Goal: Register for event/course

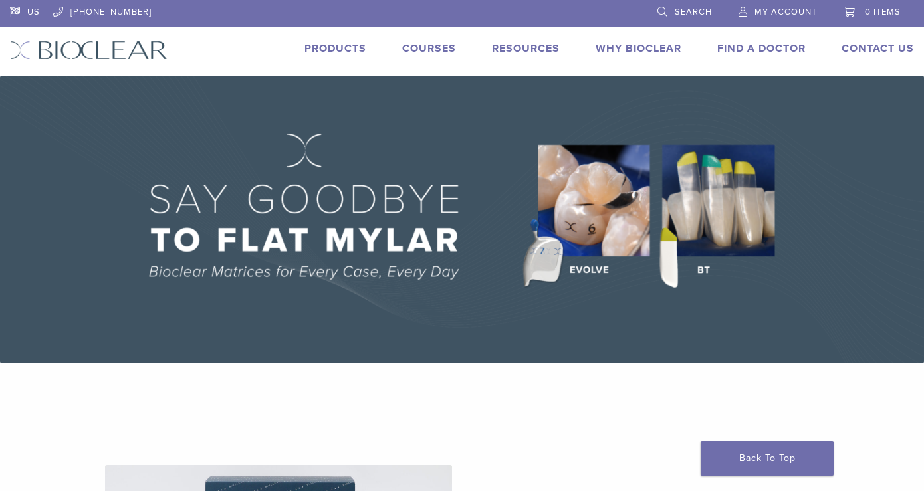
click at [332, 51] on link "Products" at bounding box center [336, 48] width 62 height 13
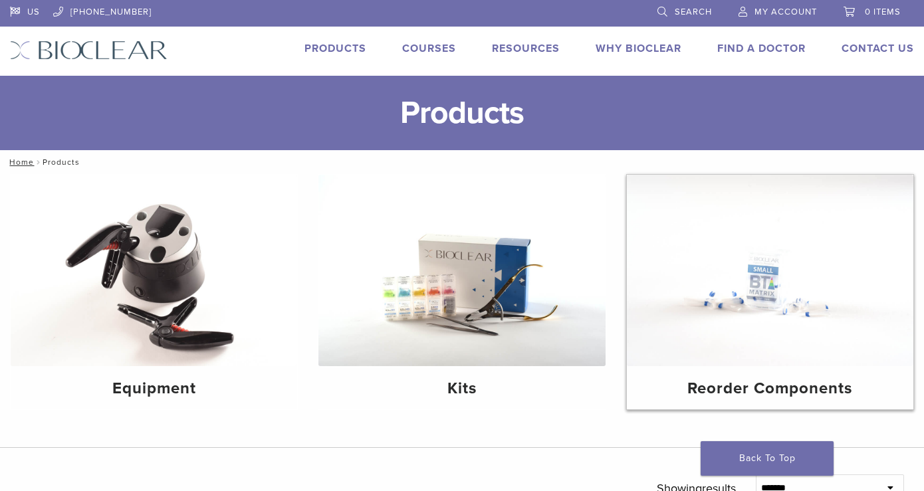
click at [802, 284] on img at bounding box center [770, 270] width 287 height 191
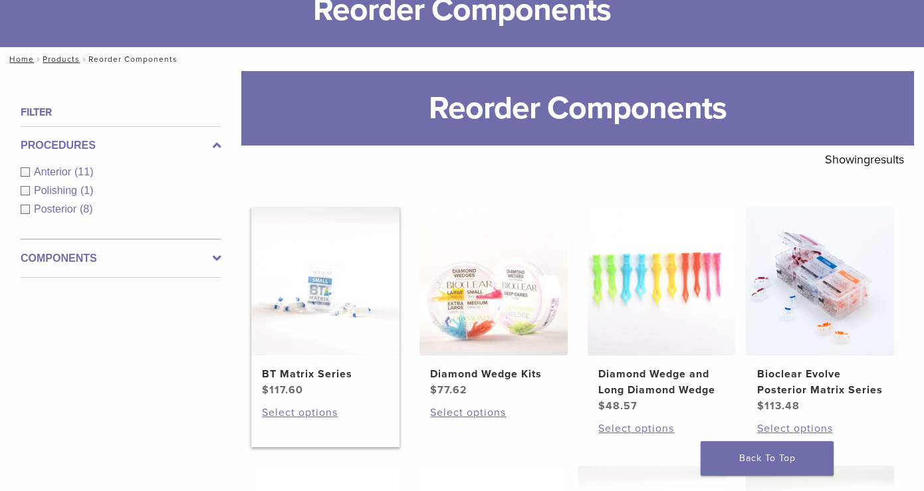
scroll to position [126, 0]
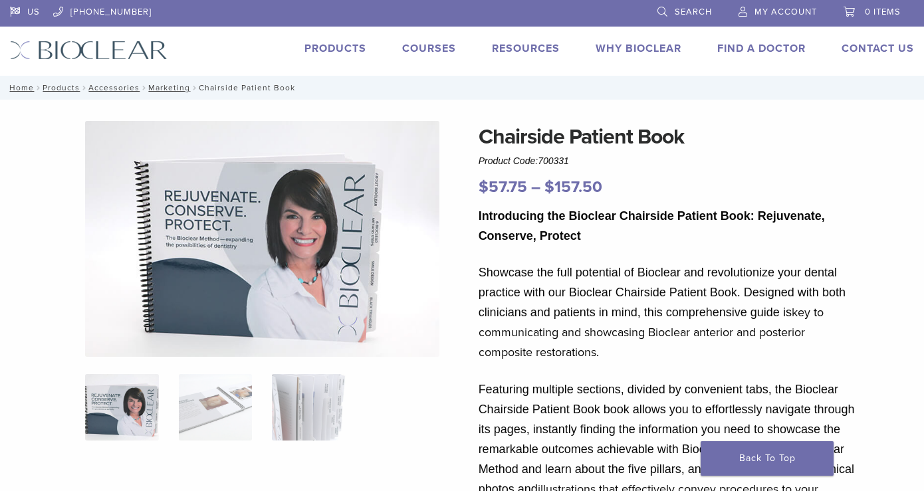
click at [443, 53] on link "Courses" at bounding box center [429, 48] width 54 height 13
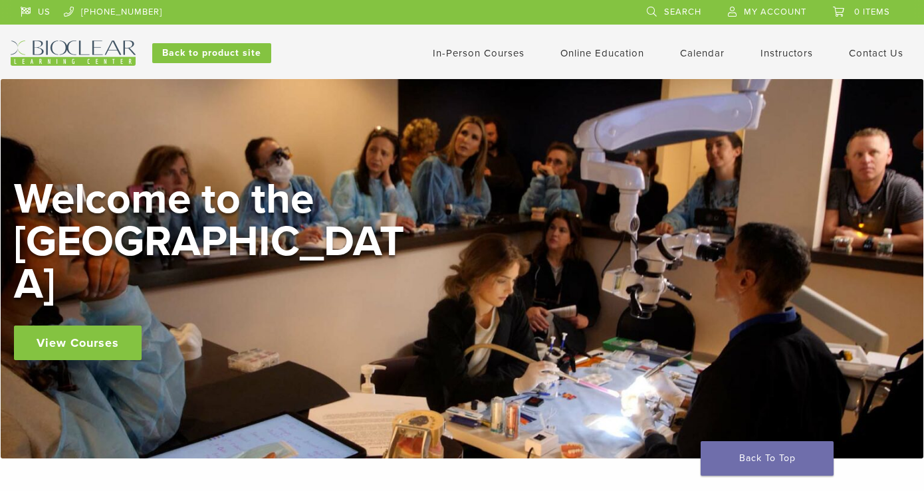
click at [484, 50] on link "In-Person Courses" at bounding box center [479, 53] width 92 height 12
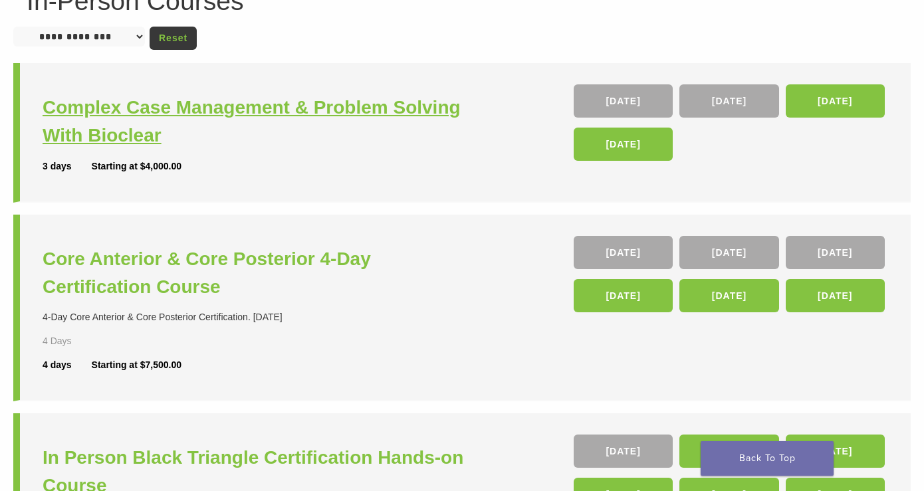
scroll to position [152, 0]
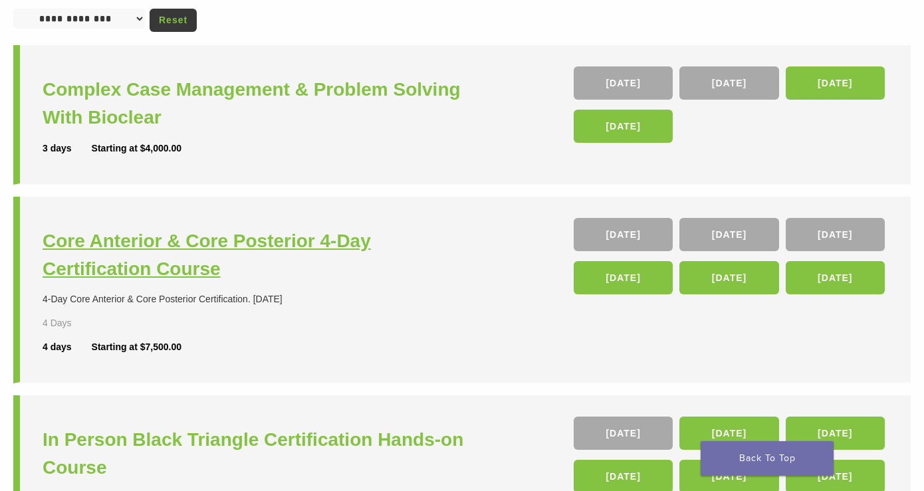
click at [271, 243] on h3 "Core Anterior & Core Posterior 4-Day Certification Course" at bounding box center [254, 255] width 423 height 56
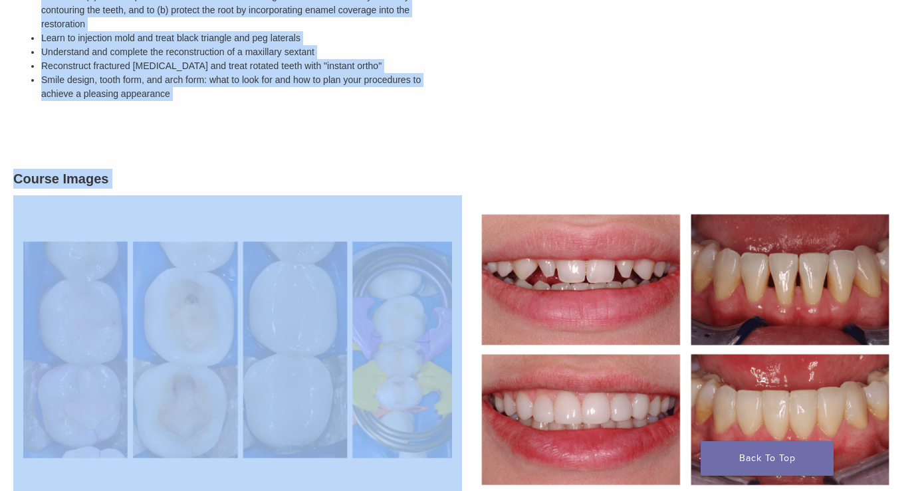
scroll to position [753, 0]
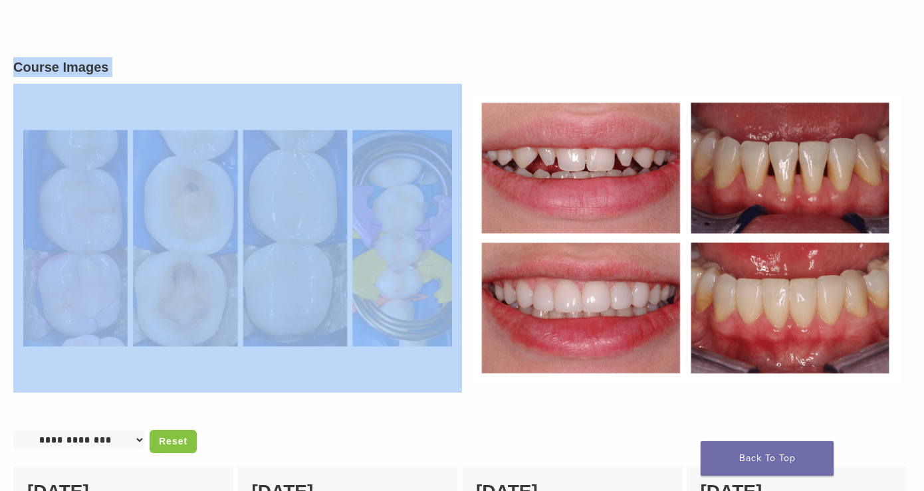
drag, startPoint x: 15, startPoint y: 180, endPoint x: 358, endPoint y: 119, distance: 348.5
click at [358, 119] on div "4-Day Core Anterior & Core Posterior Certification. 36 CE Description Bioclear'…" at bounding box center [462, 178] width 924 height 1584
click at [303, 49] on div "Course Images" at bounding box center [462, 224] width 918 height 367
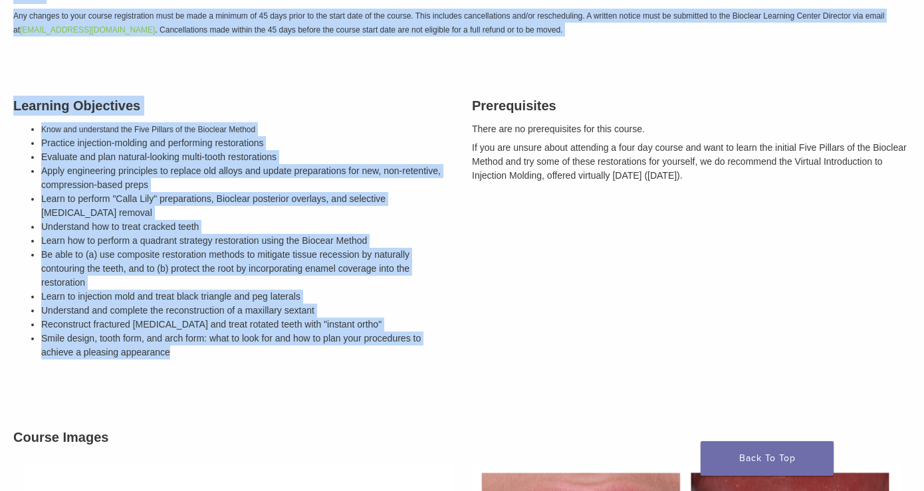
scroll to position [0, 0]
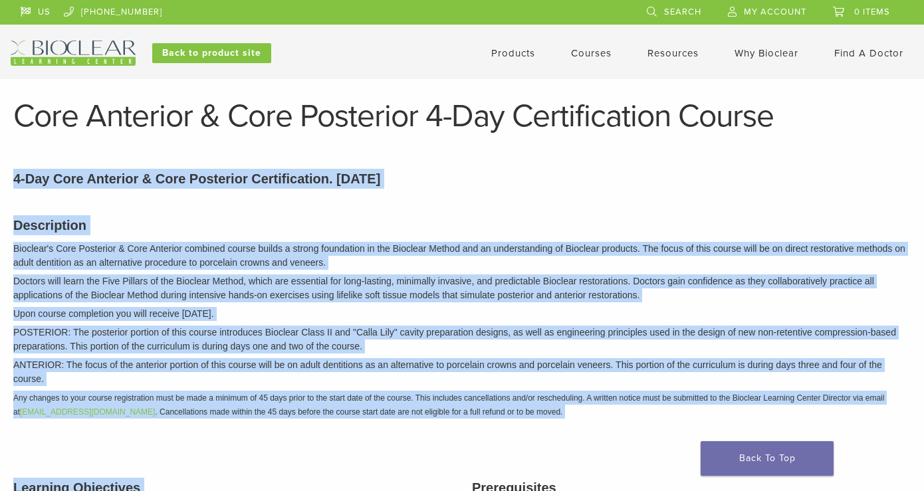
drag, startPoint x: 178, startPoint y: 325, endPoint x: -1, endPoint y: 184, distance: 228.1
copy div "4-Day Core Anterior & Core Posterior Certification. 36 CE Description Bioclear'…"
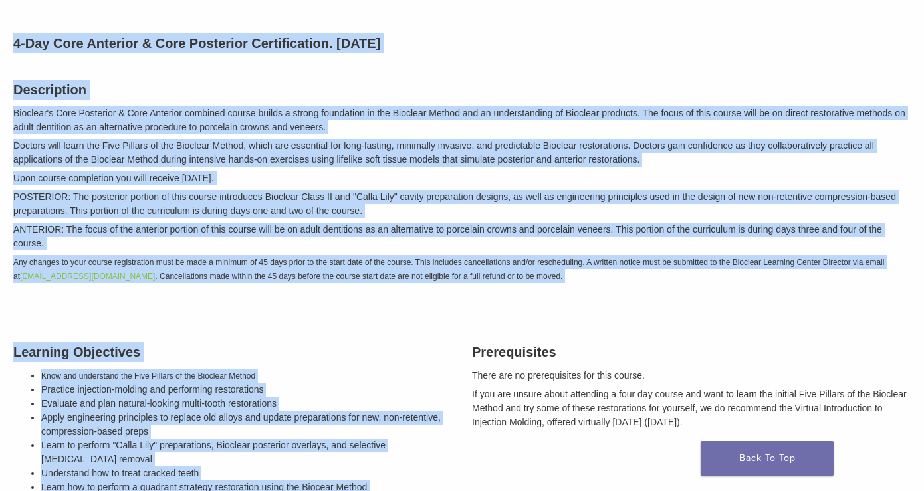
scroll to position [127, 0]
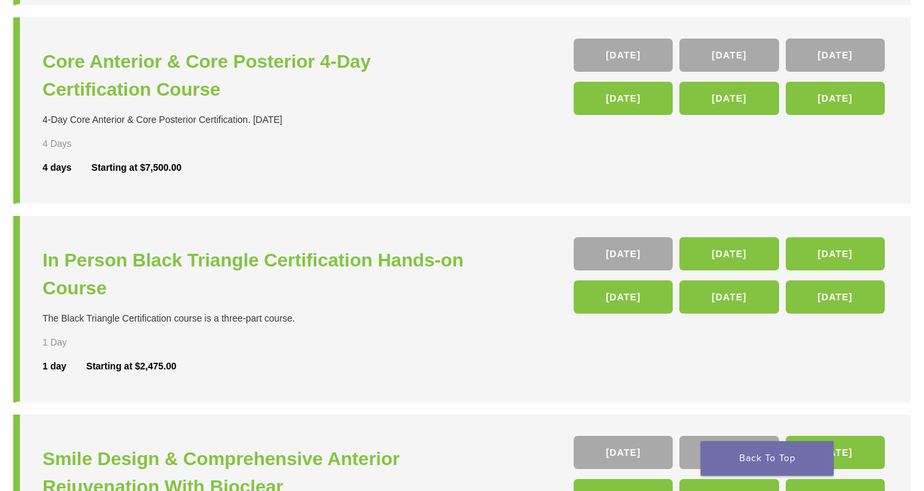
scroll to position [365, 0]
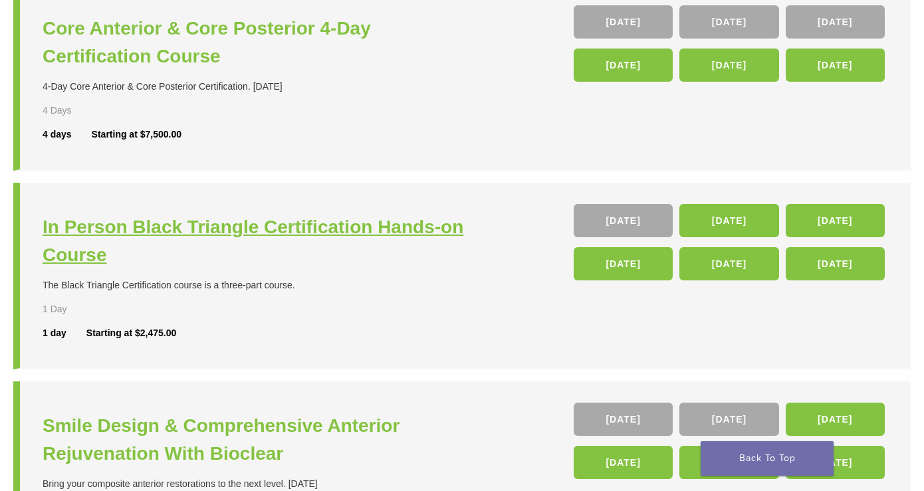
click at [180, 224] on h3 "In Person Black Triangle Certification Hands-on Course" at bounding box center [254, 241] width 423 height 56
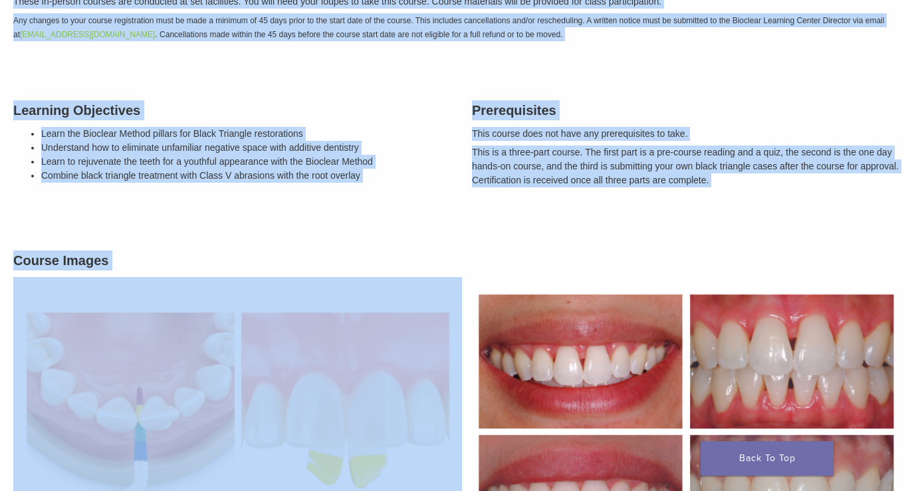
scroll to position [364, 0]
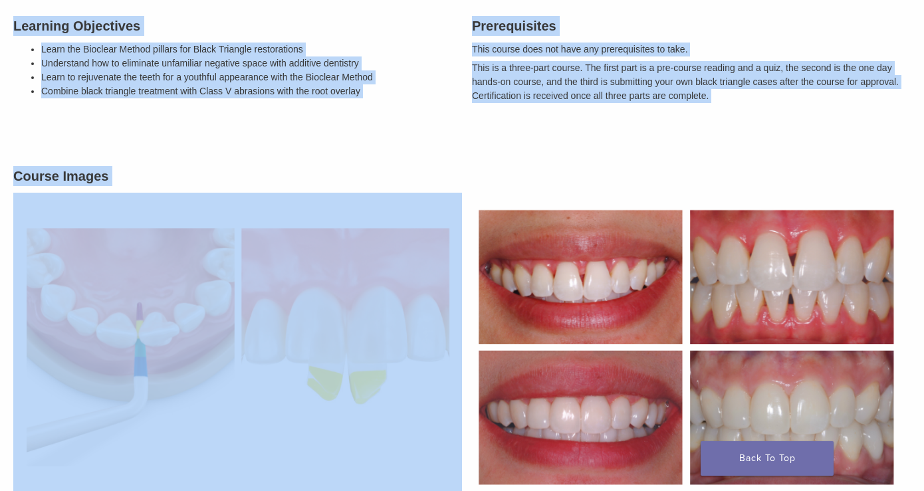
drag, startPoint x: 14, startPoint y: 174, endPoint x: 703, endPoint y: 115, distance: 692.0
click at [703, 115] on div "The Black Triangle Certification course is a three-part course. Description Thi…" at bounding box center [462, 418] width 924 height 1286
copy div "The Black Triangle Certification course is a three-part course. Description Thi…"
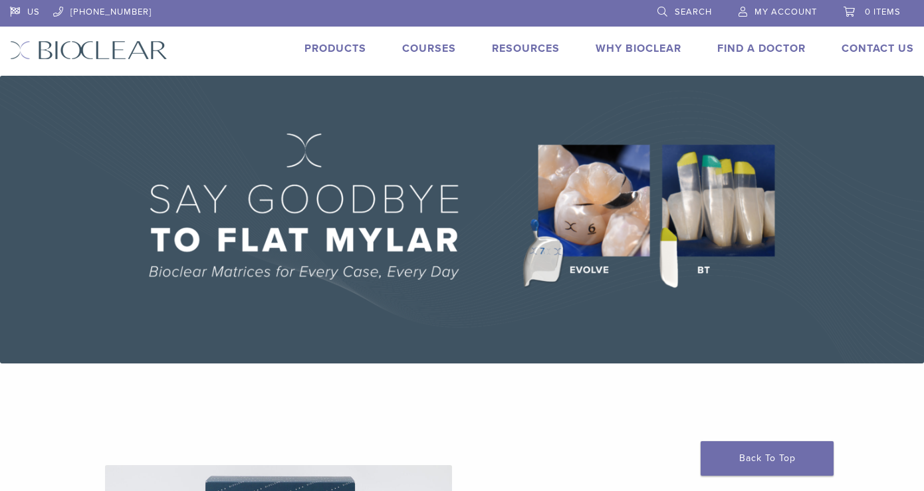
click at [356, 49] on link "Products" at bounding box center [336, 48] width 62 height 13
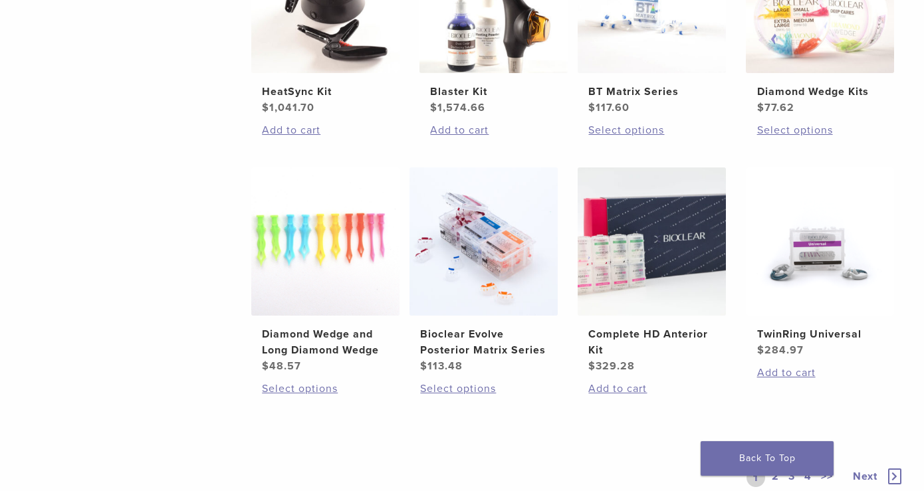
scroll to position [904, 0]
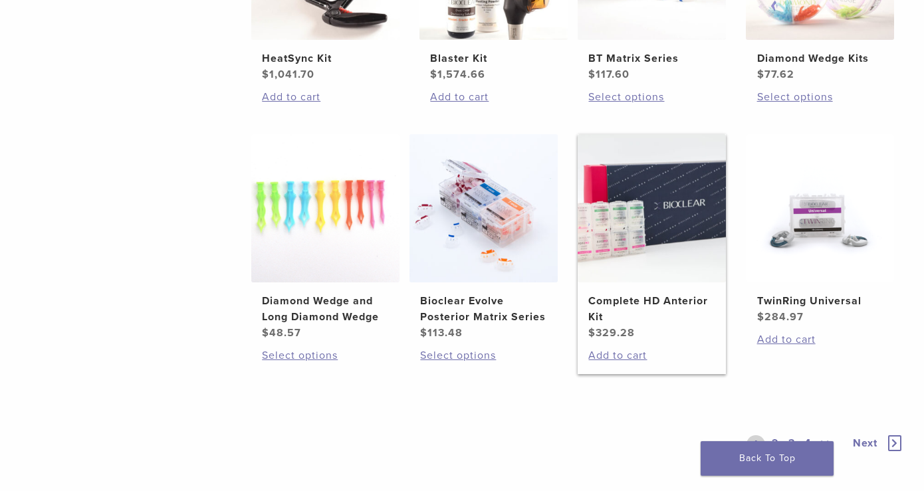
click at [652, 213] on img at bounding box center [652, 208] width 148 height 148
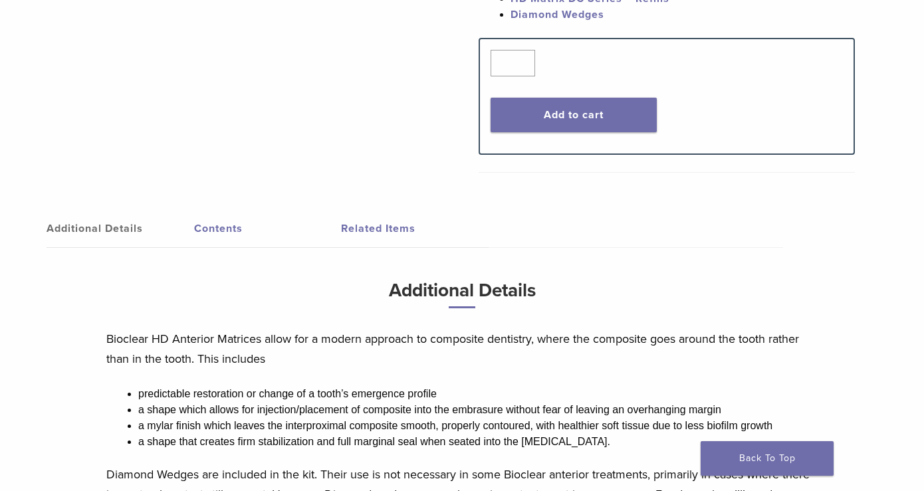
scroll to position [578, 0]
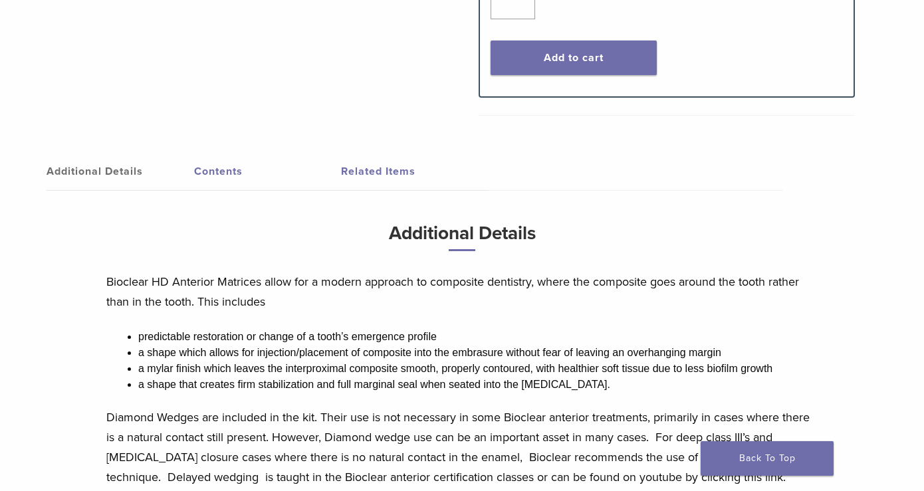
click at [237, 157] on link "Contents" at bounding box center [268, 171] width 148 height 37
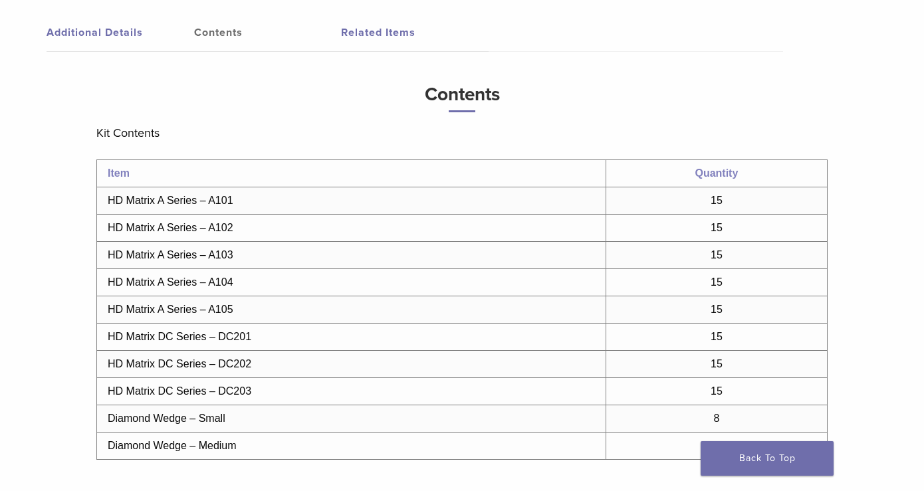
scroll to position [728, 0]
